Goal: Information Seeking & Learning: Check status

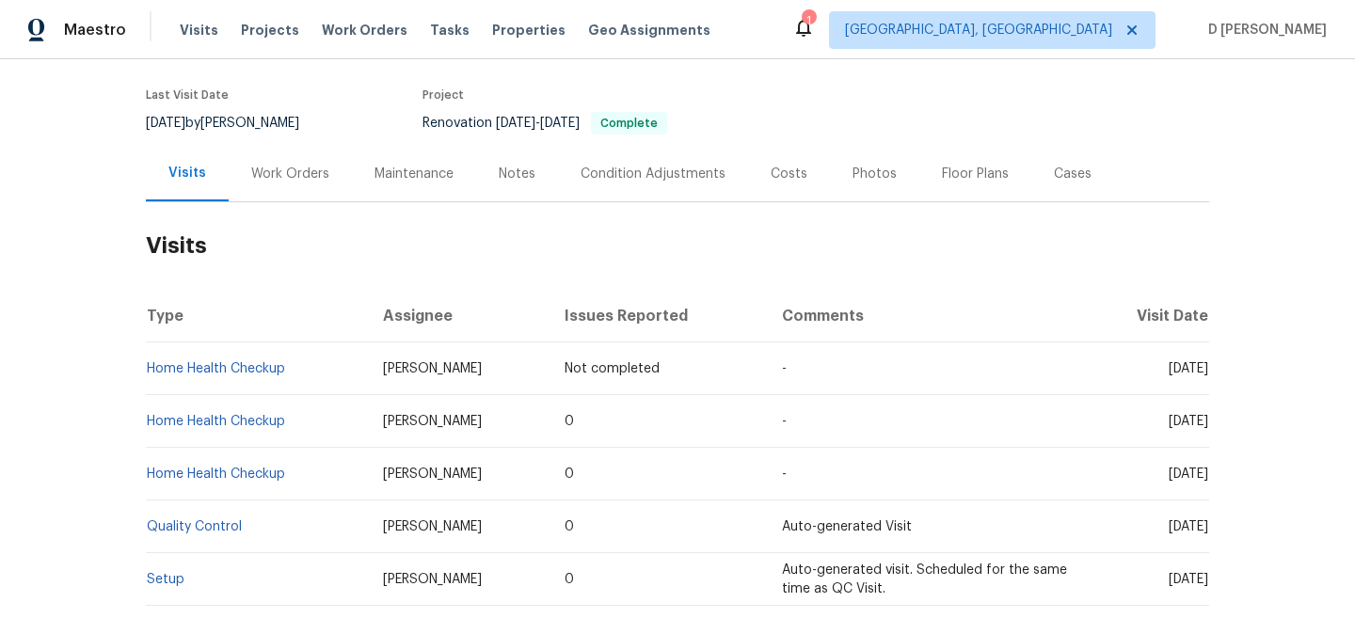
scroll to position [159, 0]
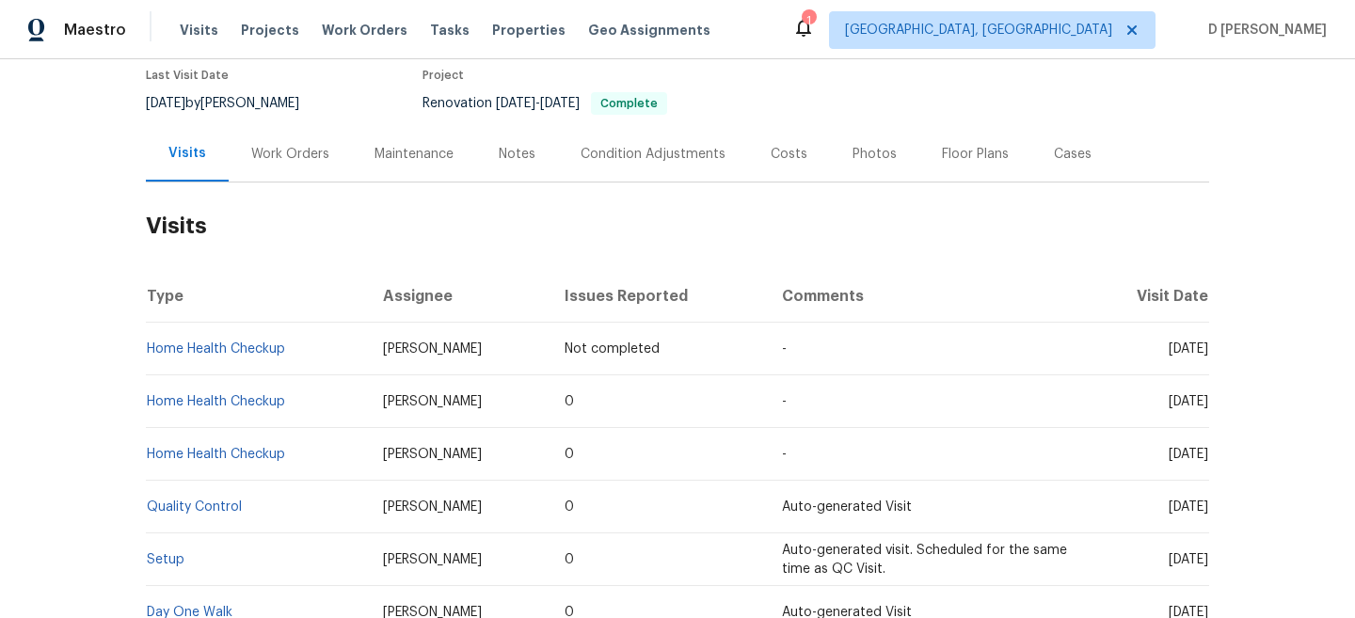
drag, startPoint x: 1132, startPoint y: 346, endPoint x: 1172, endPoint y: 345, distance: 39.5
click at [1173, 345] on span "[DATE]" at bounding box center [1189, 349] width 40 height 13
copy span "[DATE]"
click at [1086, 448] on td "[DATE]" at bounding box center [1147, 454] width 123 height 53
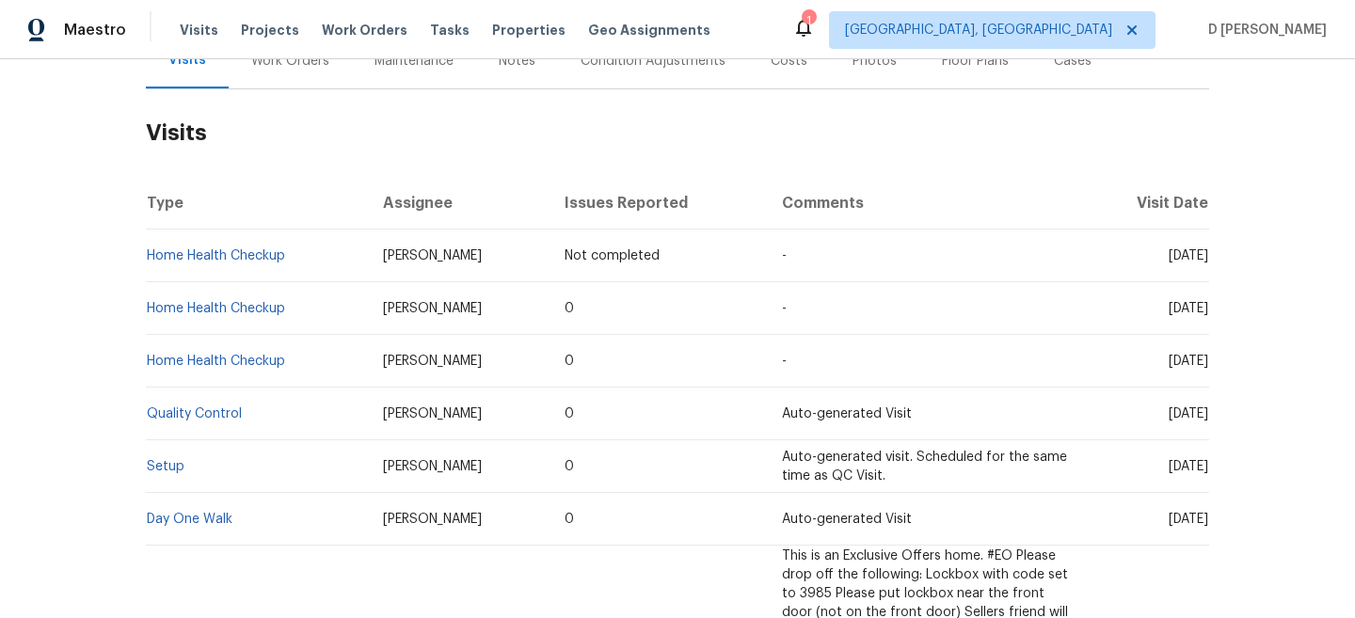
scroll to position [251, 0]
drag, startPoint x: 1132, startPoint y: 307, endPoint x: 1175, endPoint y: 307, distance: 42.4
click at [1175, 307] on span "[DATE]" at bounding box center [1189, 309] width 40 height 13
copy span "[DATE]"
click at [270, 74] on div "Work Orders" at bounding box center [290, 62] width 123 height 56
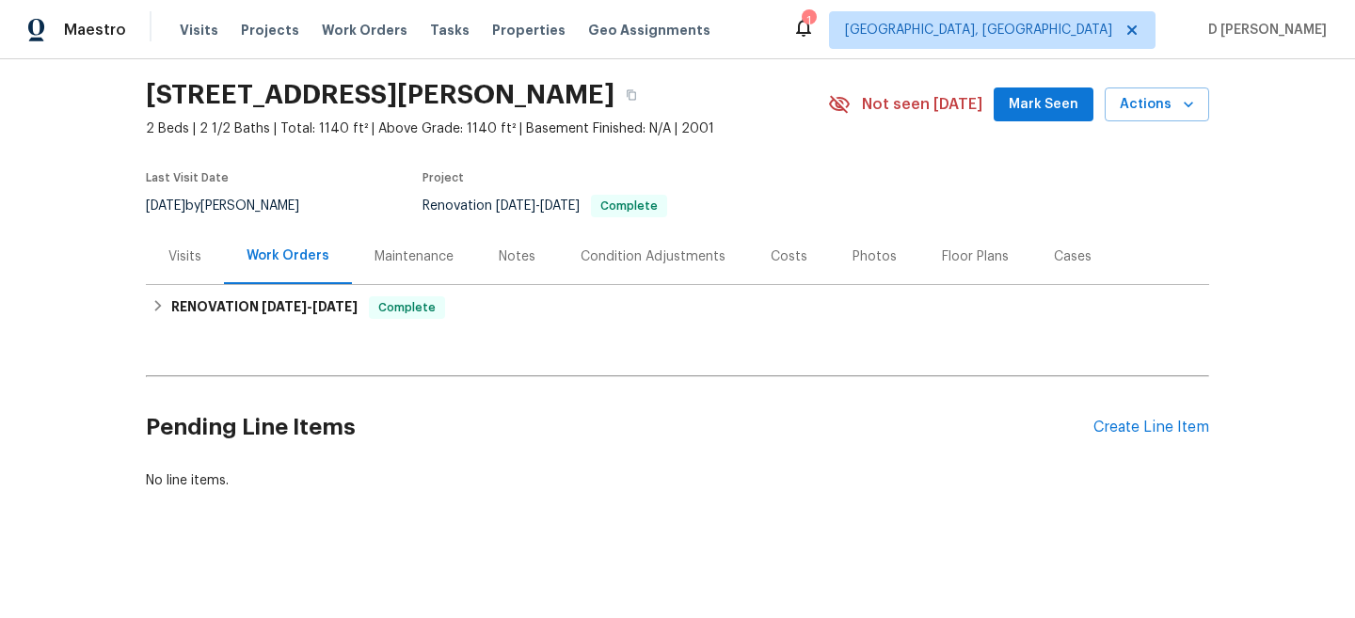
scroll to position [56, 0]
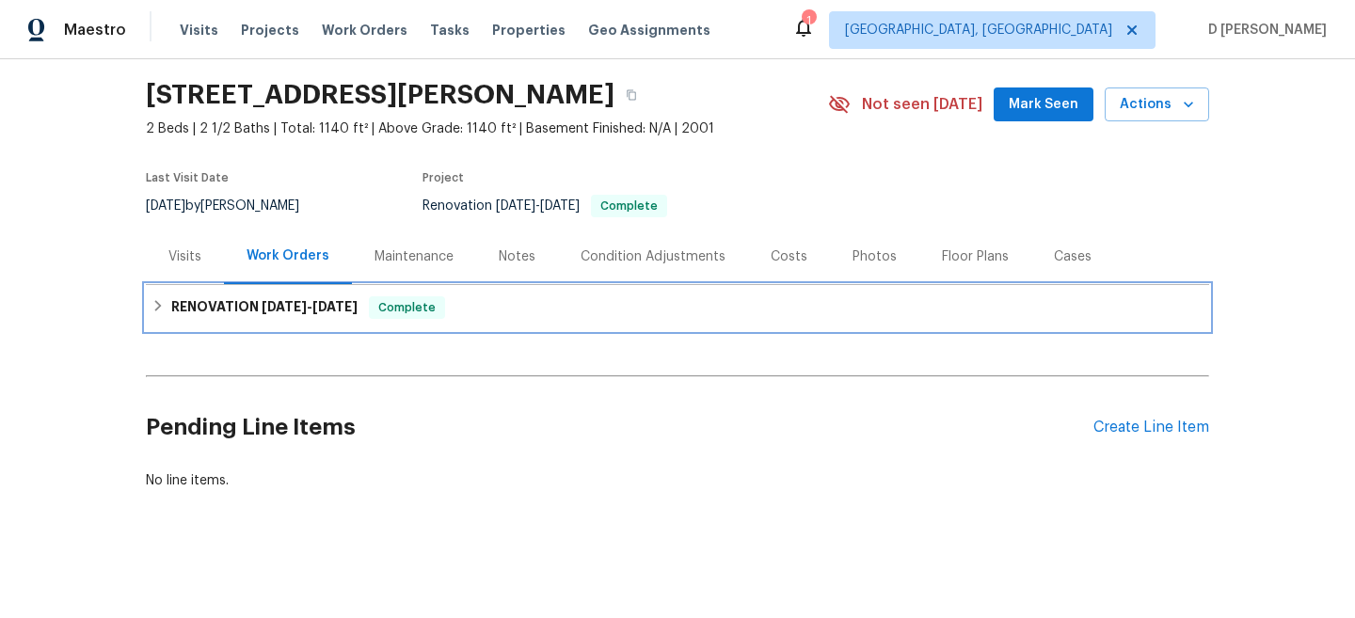
click at [156, 308] on icon at bounding box center [158, 305] width 13 height 13
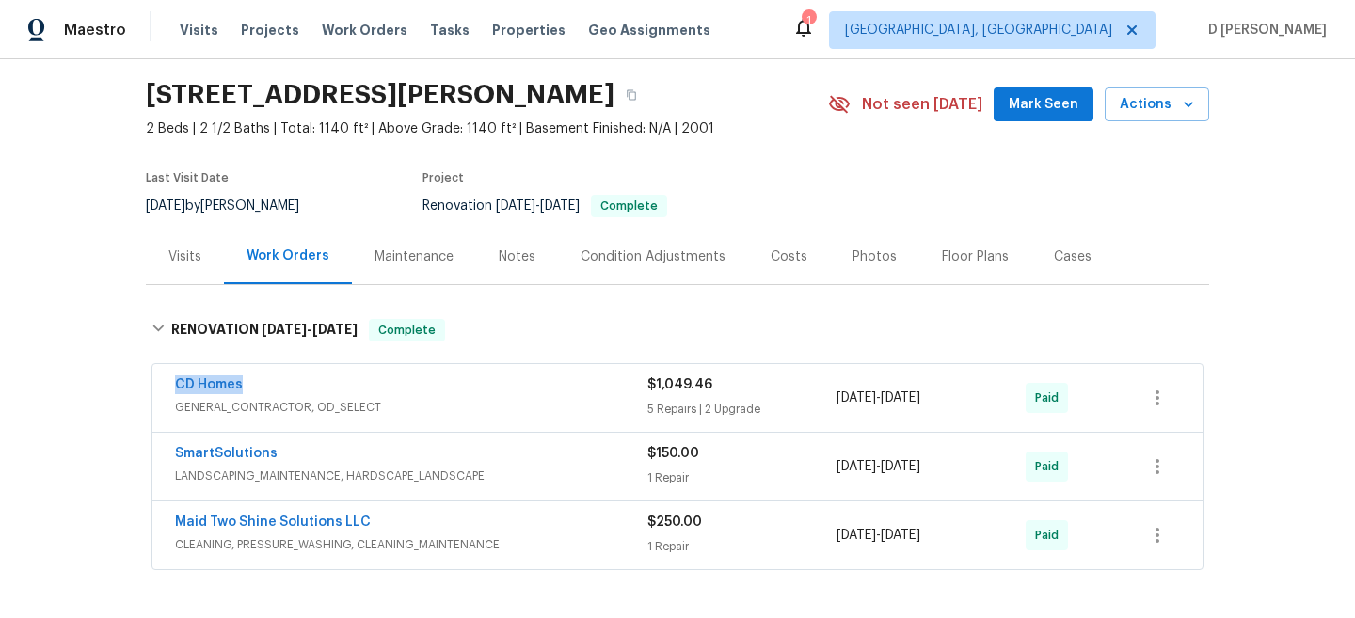
drag, startPoint x: 165, startPoint y: 387, endPoint x: 408, endPoint y: 387, distance: 243.8
click at [408, 387] on div "CD Homes GENERAL_CONTRACTOR, OD_SELECT $1,049.46 5 Repairs | 2 Upgrade [DATE] -…" at bounding box center [677, 398] width 1050 height 68
copy link "CD Homes"
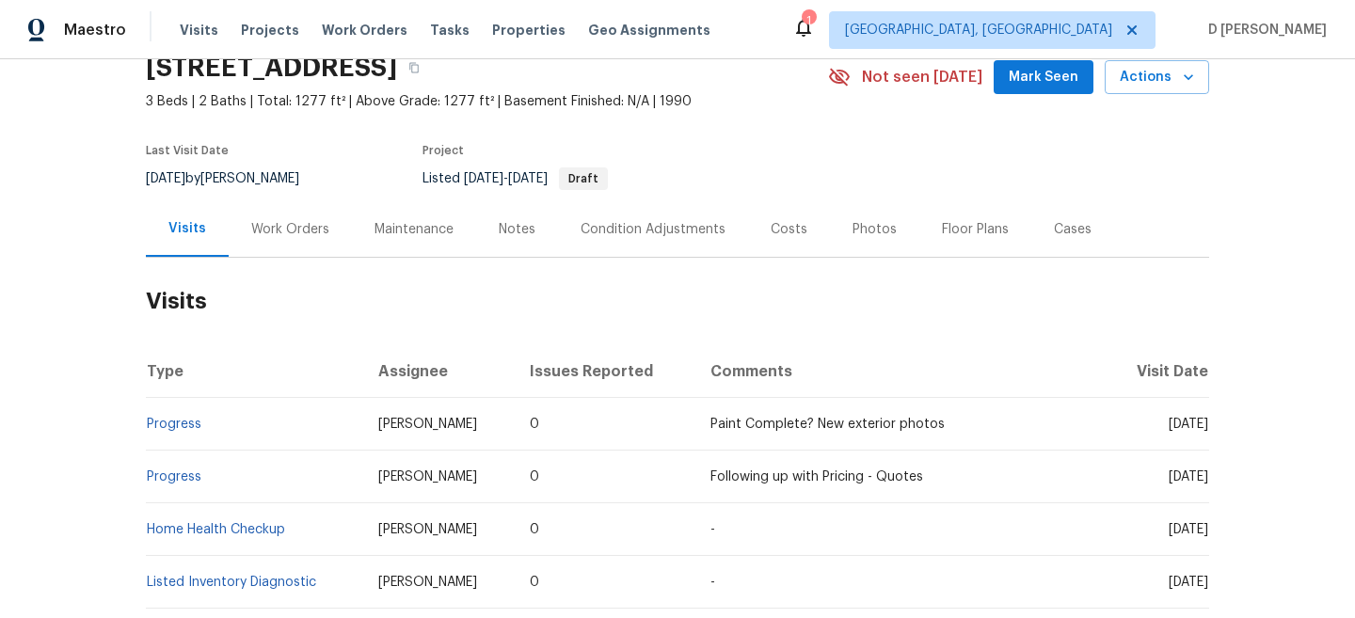
scroll to position [98, 0]
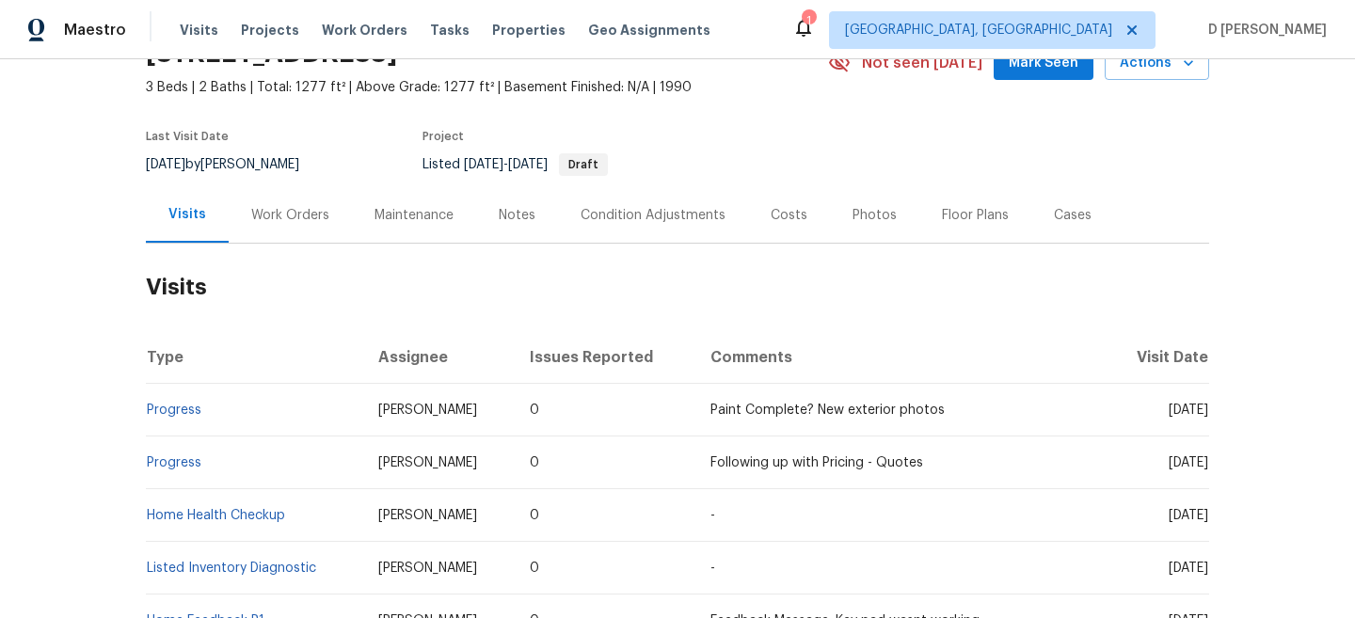
click at [305, 226] on div "Work Orders" at bounding box center [290, 215] width 123 height 56
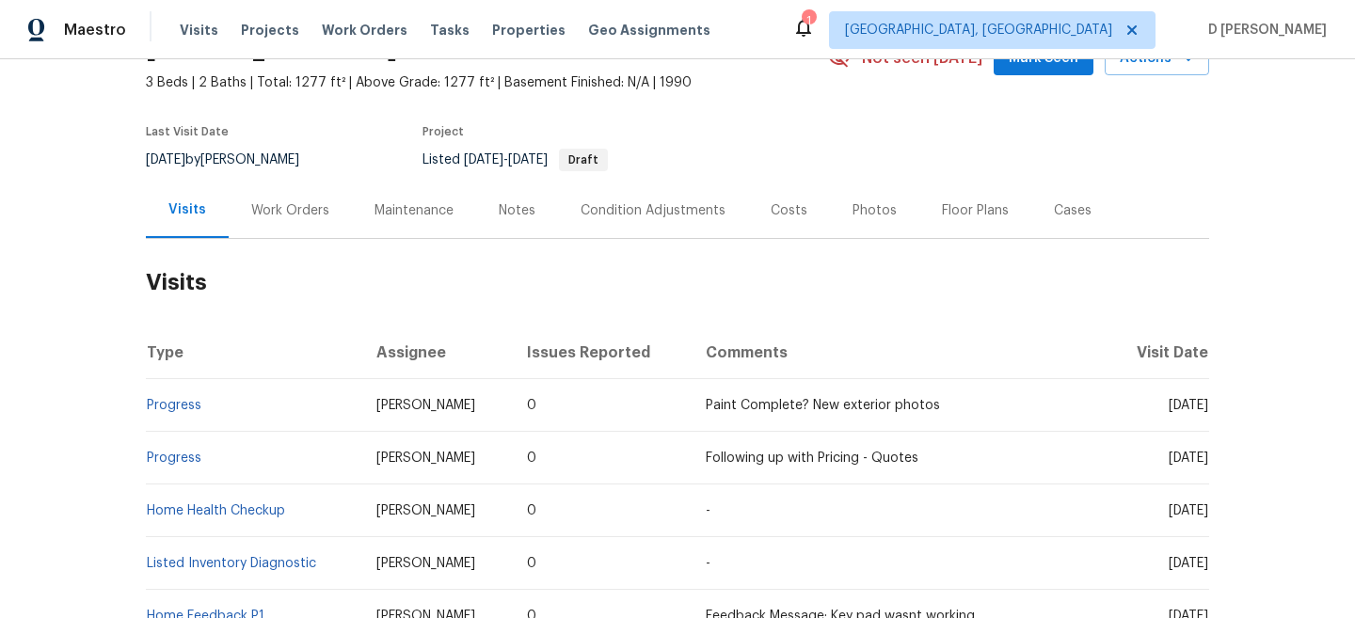
click at [305, 214] on div "Work Orders" at bounding box center [290, 210] width 78 height 19
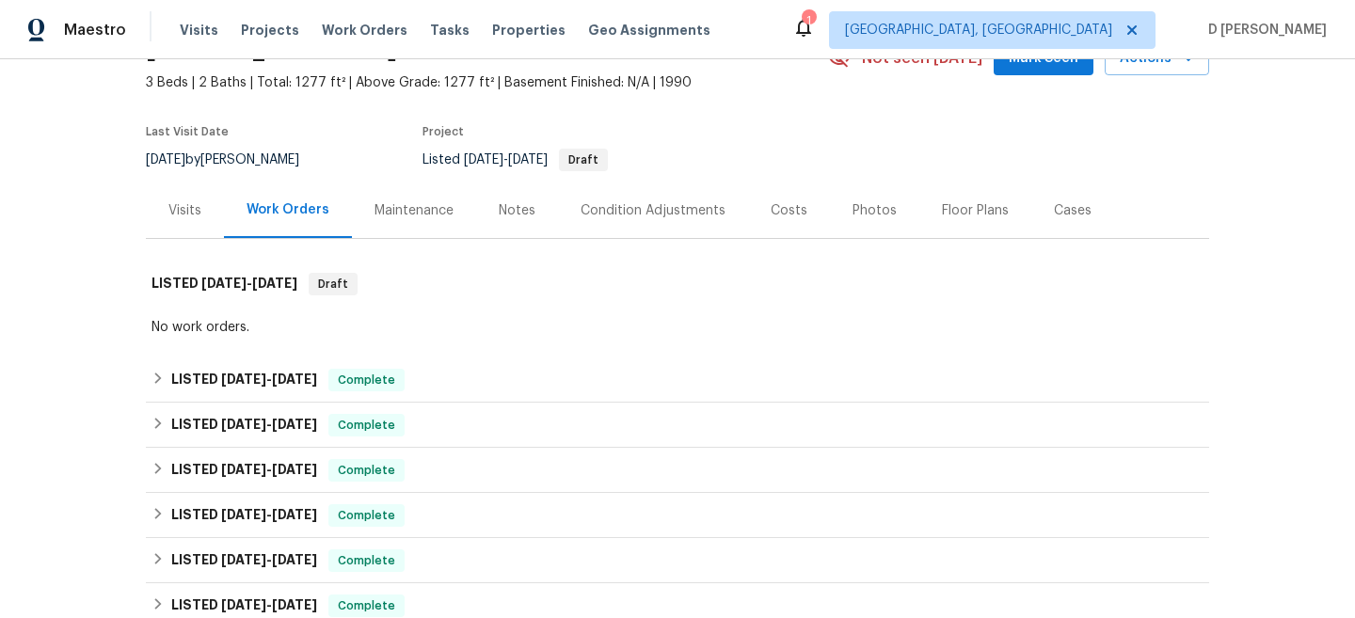
click at [194, 210] on div "Visits" at bounding box center [184, 210] width 33 height 19
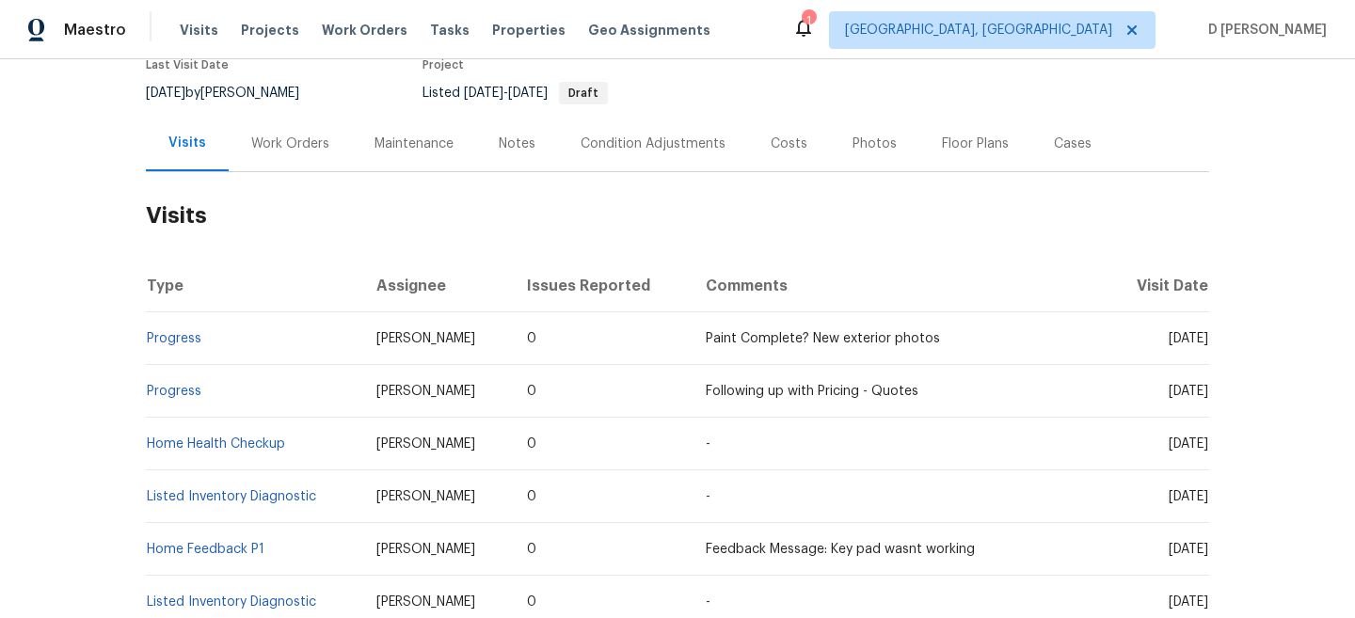
scroll to position [171, 0]
click at [276, 126] on div "Work Orders" at bounding box center [290, 142] width 123 height 56
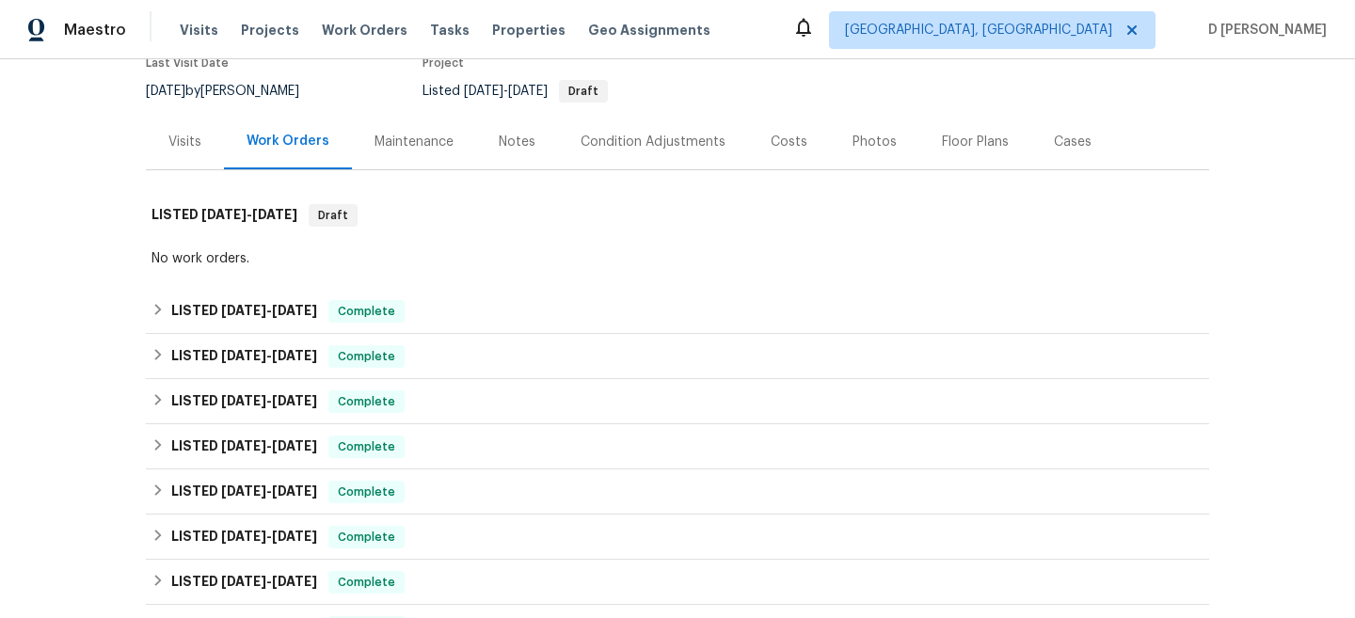
click at [191, 124] on div "Visits" at bounding box center [185, 142] width 78 height 56
